Goal: Communication & Community: Answer question/provide support

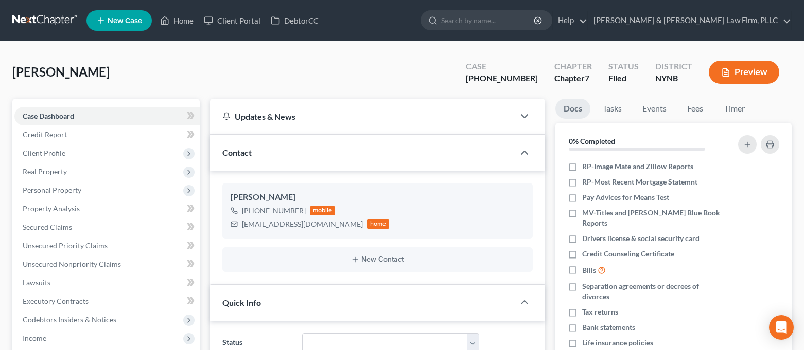
select select "0"
click at [178, 23] on link "Home" at bounding box center [177, 20] width 44 height 19
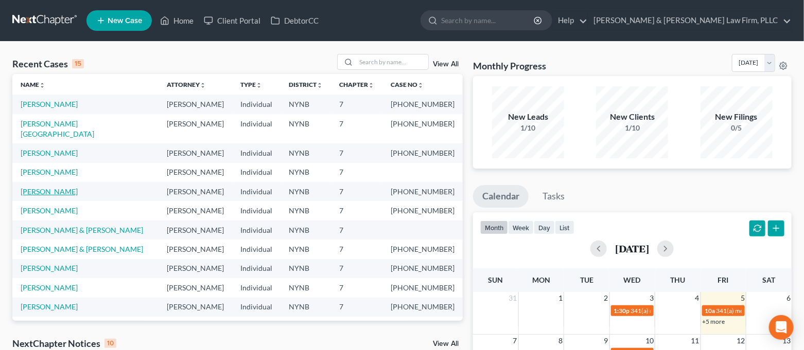
click at [62, 187] on link "[PERSON_NAME]" at bounding box center [49, 191] width 57 height 9
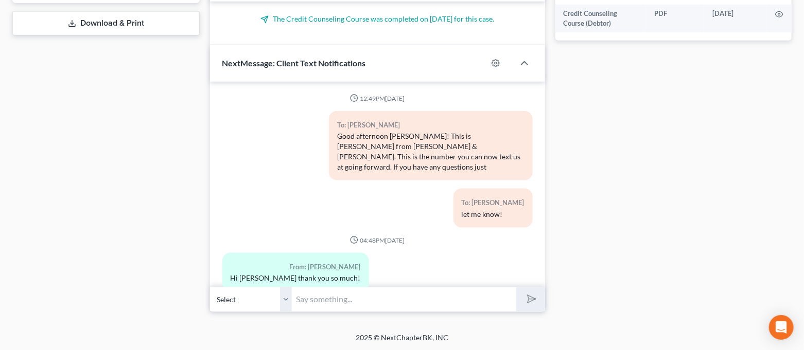
scroll to position [6032, 0]
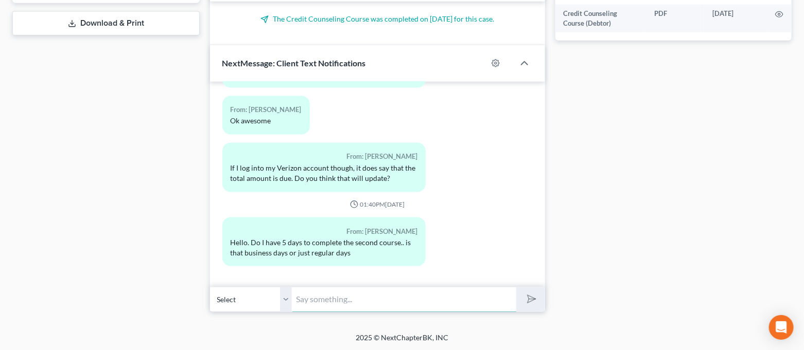
click at [398, 295] on input "text" at bounding box center [404, 299] width 224 height 25
type input "U"
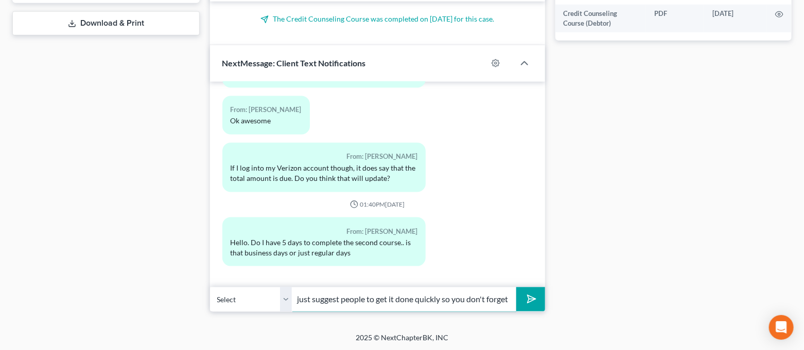
scroll to position [0, 242]
type input "You technically have until before your court date to get it done...we just sugg…"
click at [516, 288] on button "submit" at bounding box center [530, 300] width 28 height 24
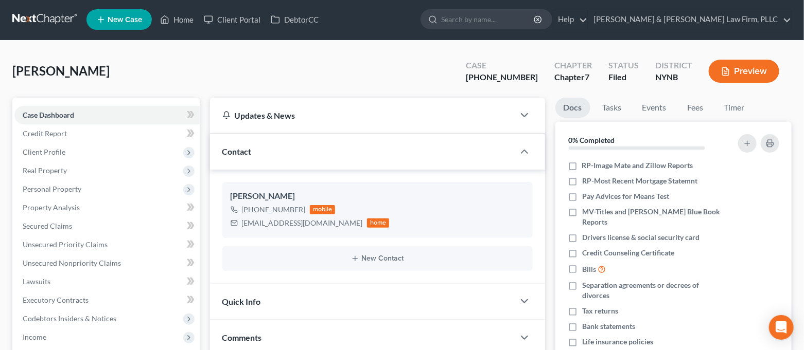
scroll to position [0, 0]
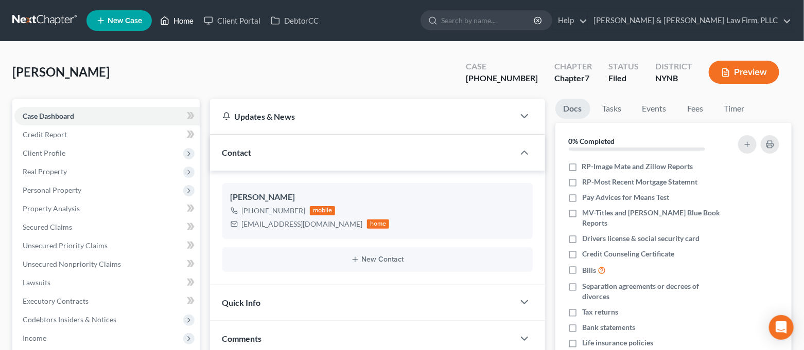
click at [170, 19] on link "Home" at bounding box center [177, 20] width 44 height 19
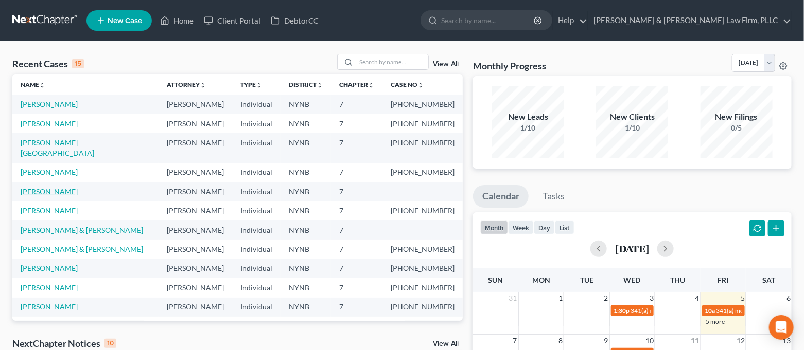
click at [36, 187] on link "[PERSON_NAME]" at bounding box center [49, 191] width 57 height 9
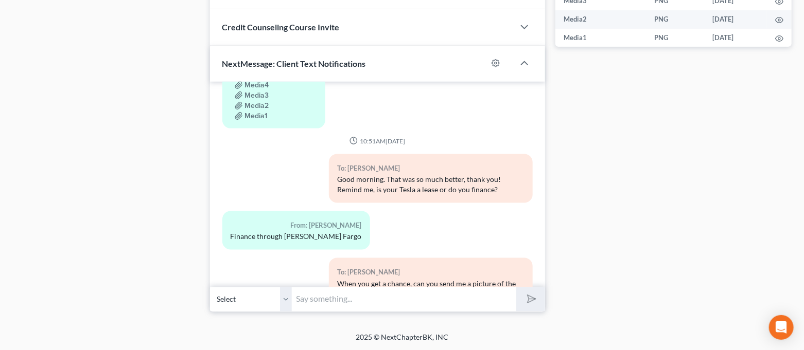
scroll to position [1067, 0]
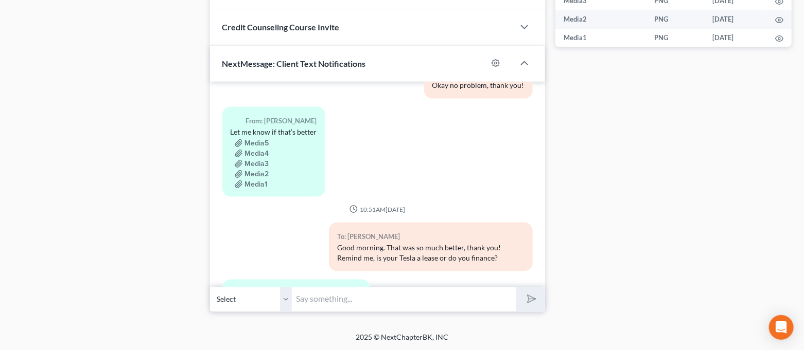
click at [258, 158] on div "Media3" at bounding box center [274, 163] width 86 height 10
click at [257, 160] on button "Media3" at bounding box center [252, 164] width 34 height 8
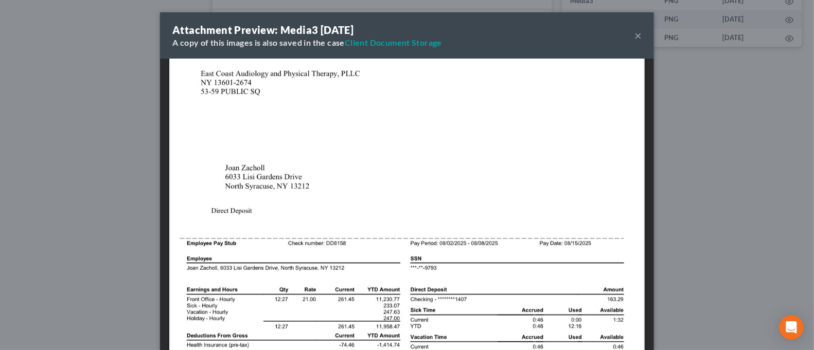
click at [88, 183] on div "Attachment Preview: Media3 [DATE] A copy of this images is also saved in the ca…" at bounding box center [407, 175] width 814 height 350
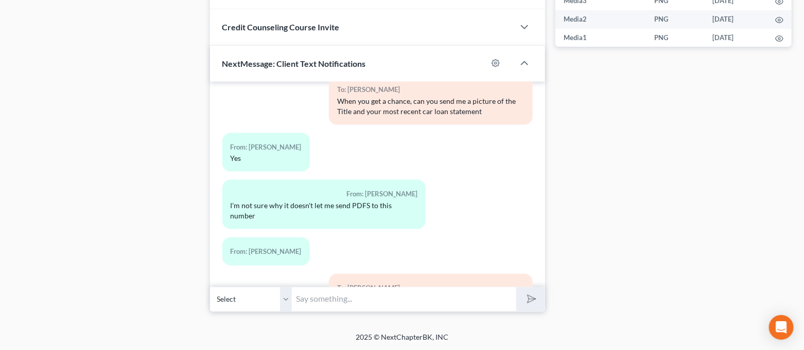
scroll to position [1410, 0]
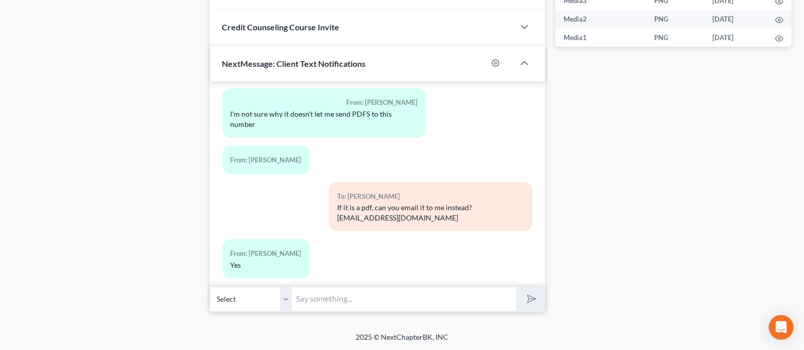
click at [409, 292] on input "text" at bounding box center [404, 299] width 224 height 25
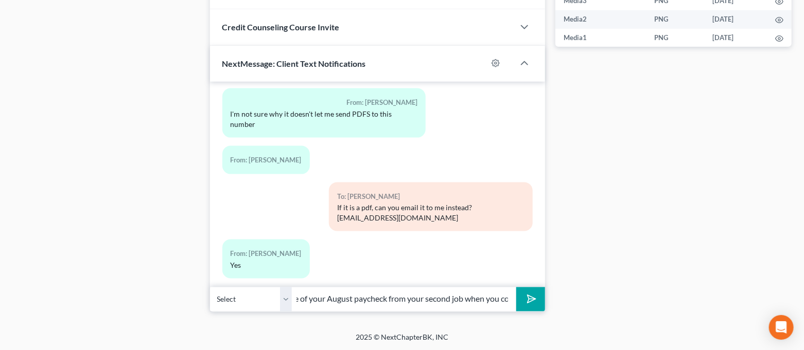
scroll to position [0, 189]
type input "Hey [PERSON_NAME], can you still send me a picture of your August paycheck from…"
click at [516, 288] on button "submit" at bounding box center [530, 300] width 28 height 24
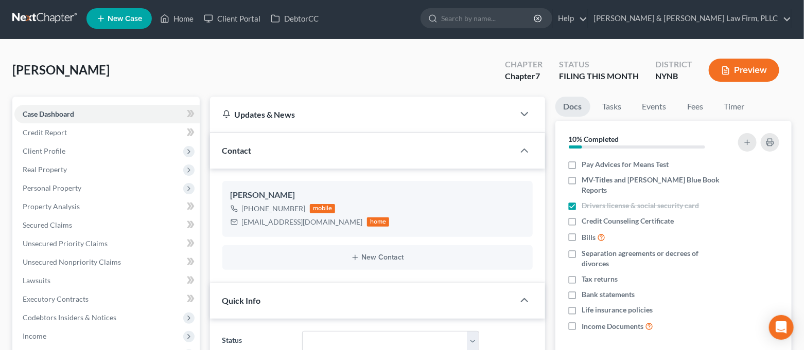
scroll to position [0, 0]
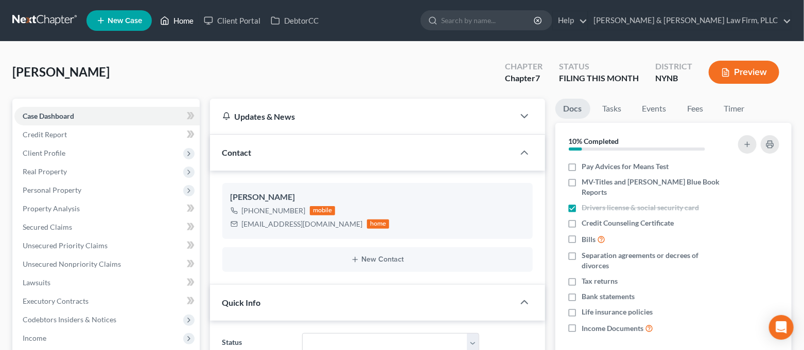
click at [189, 21] on link "Home" at bounding box center [177, 20] width 44 height 19
